Goal: Task Accomplishment & Management: Manage account settings

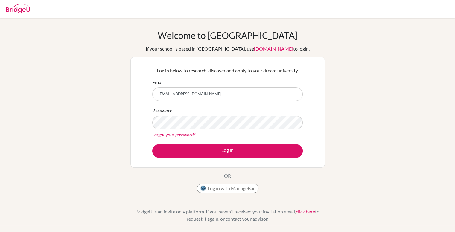
click at [152, 144] on button "Log in" at bounding box center [227, 151] width 151 height 14
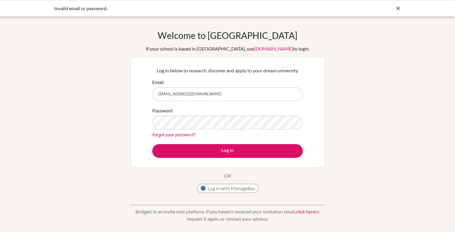
click at [152, 144] on button "Log in" at bounding box center [227, 151] width 151 height 14
